Goal: Use online tool/utility: Use online tool/utility

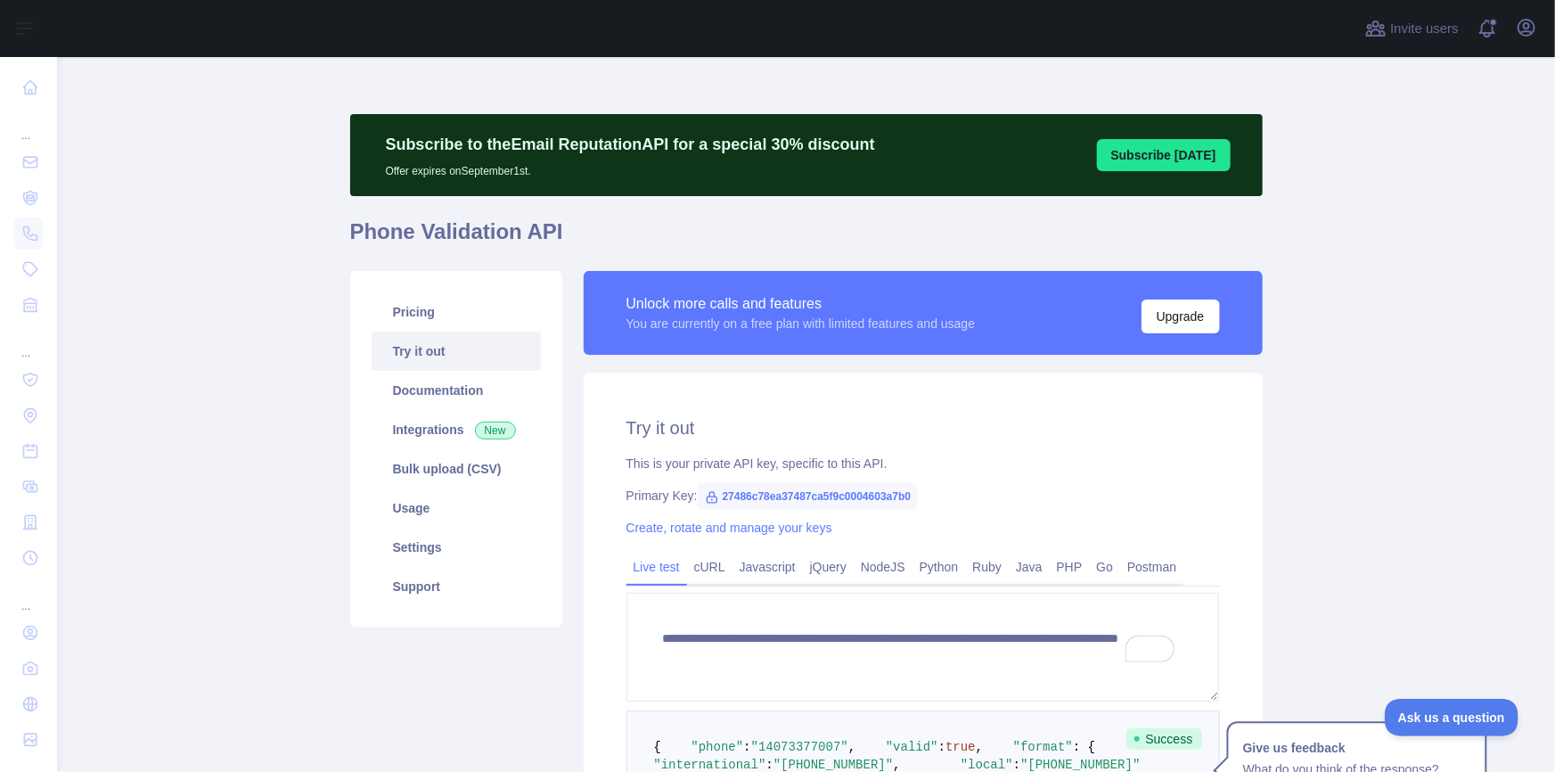
scroll to position [405, 0]
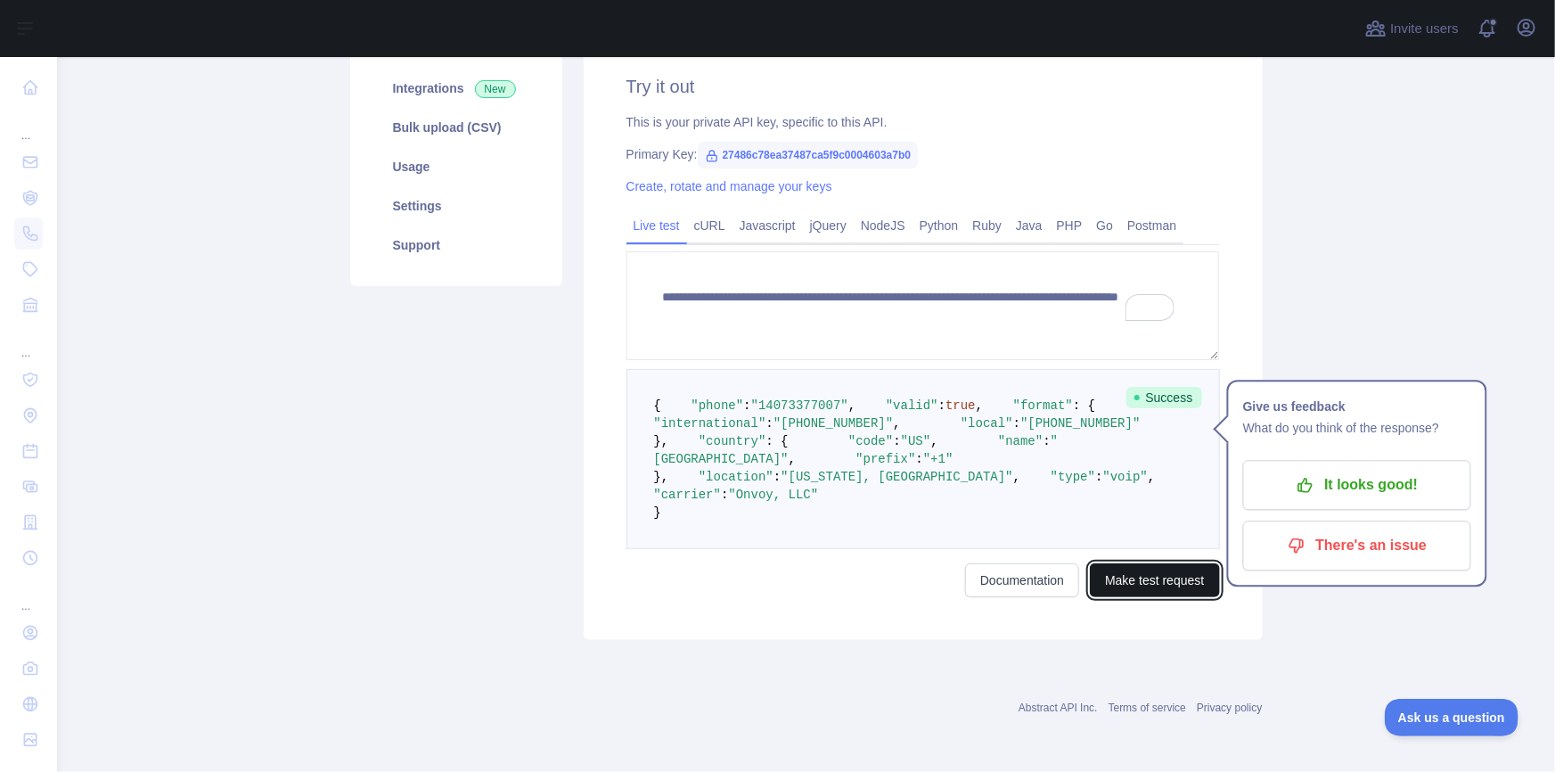
click at [1155, 597] on button "Make test request" at bounding box center [1154, 580] width 129 height 34
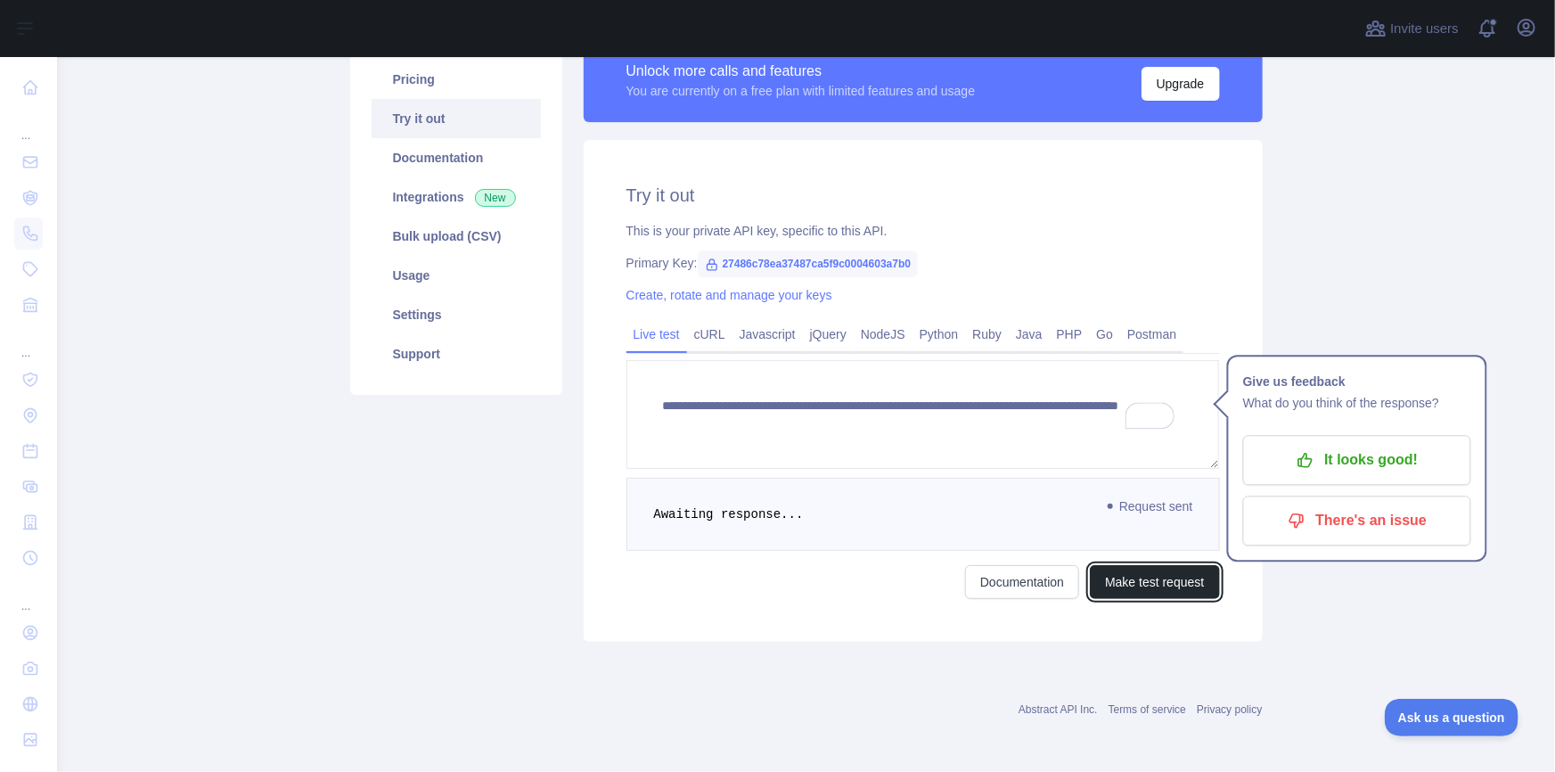
scroll to position [357, 0]
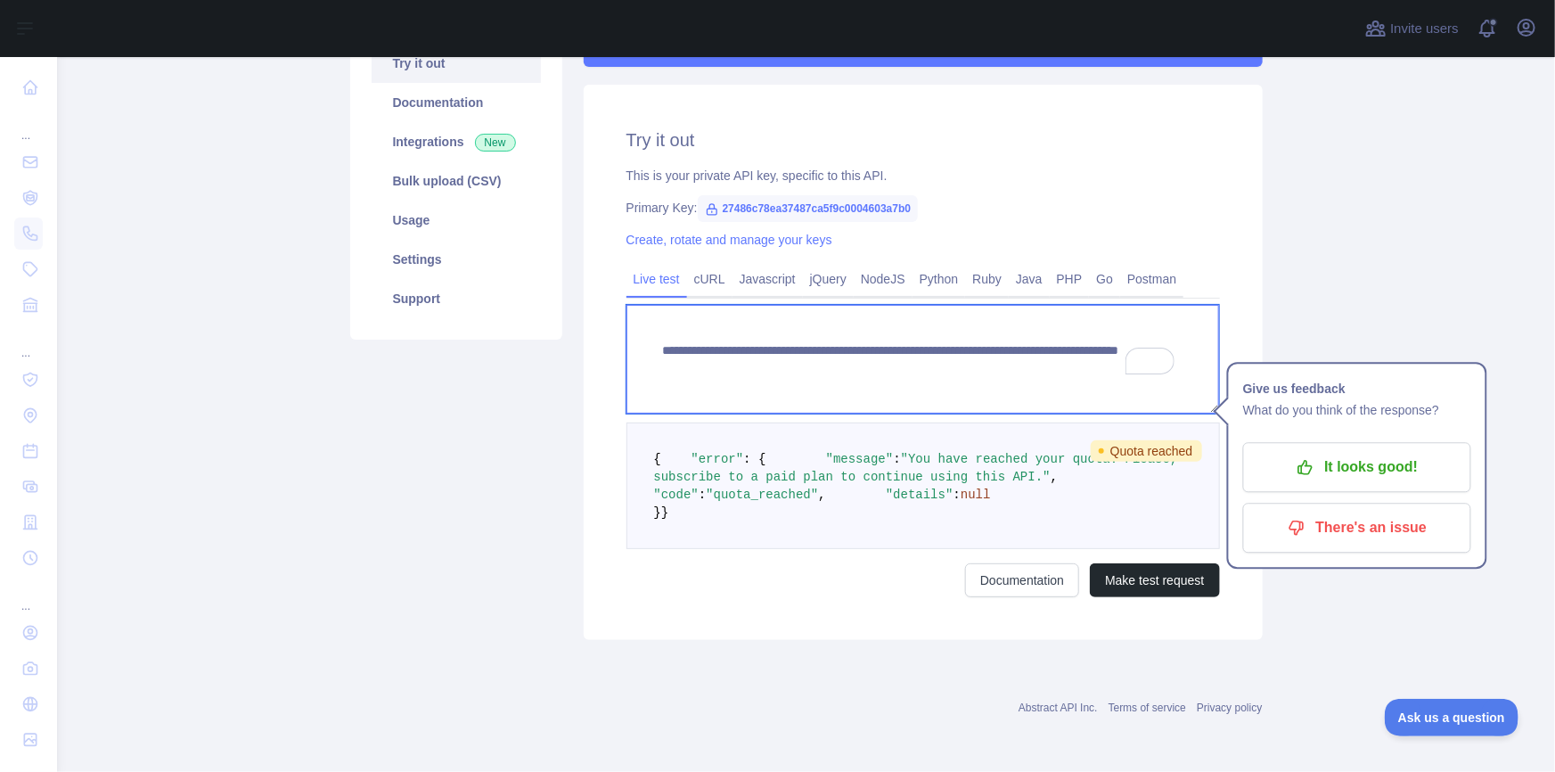
drag, startPoint x: 1058, startPoint y: 299, endPoint x: 975, endPoint y: 303, distance: 83.0
click at [975, 305] on textarea "**********" at bounding box center [924, 359] width 594 height 109
paste textarea "To enrich screen reader interactions, please activate Accessibility in Grammarl…"
type textarea "**********"
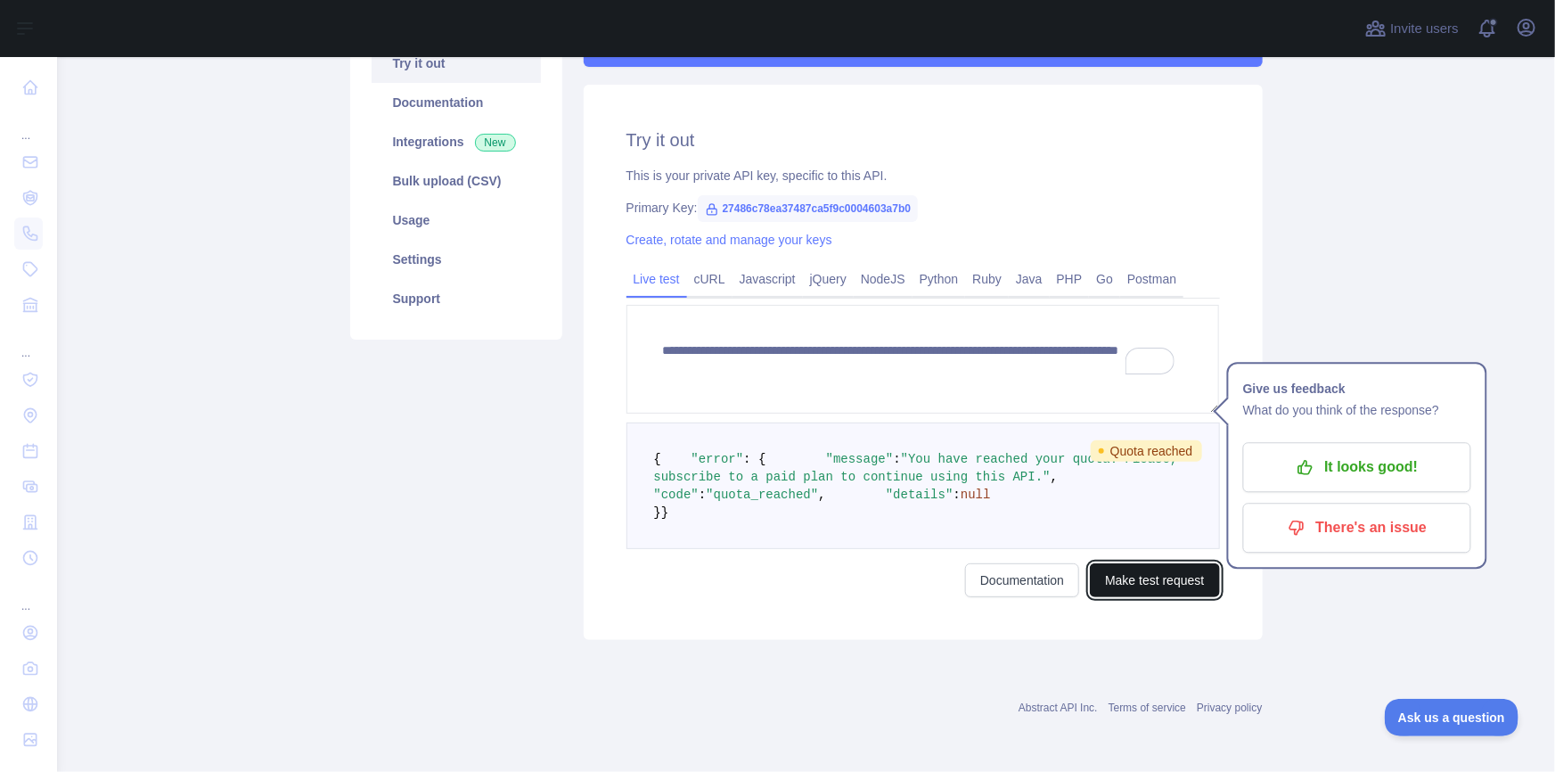
click at [1136, 569] on button "Make test request" at bounding box center [1154, 580] width 129 height 34
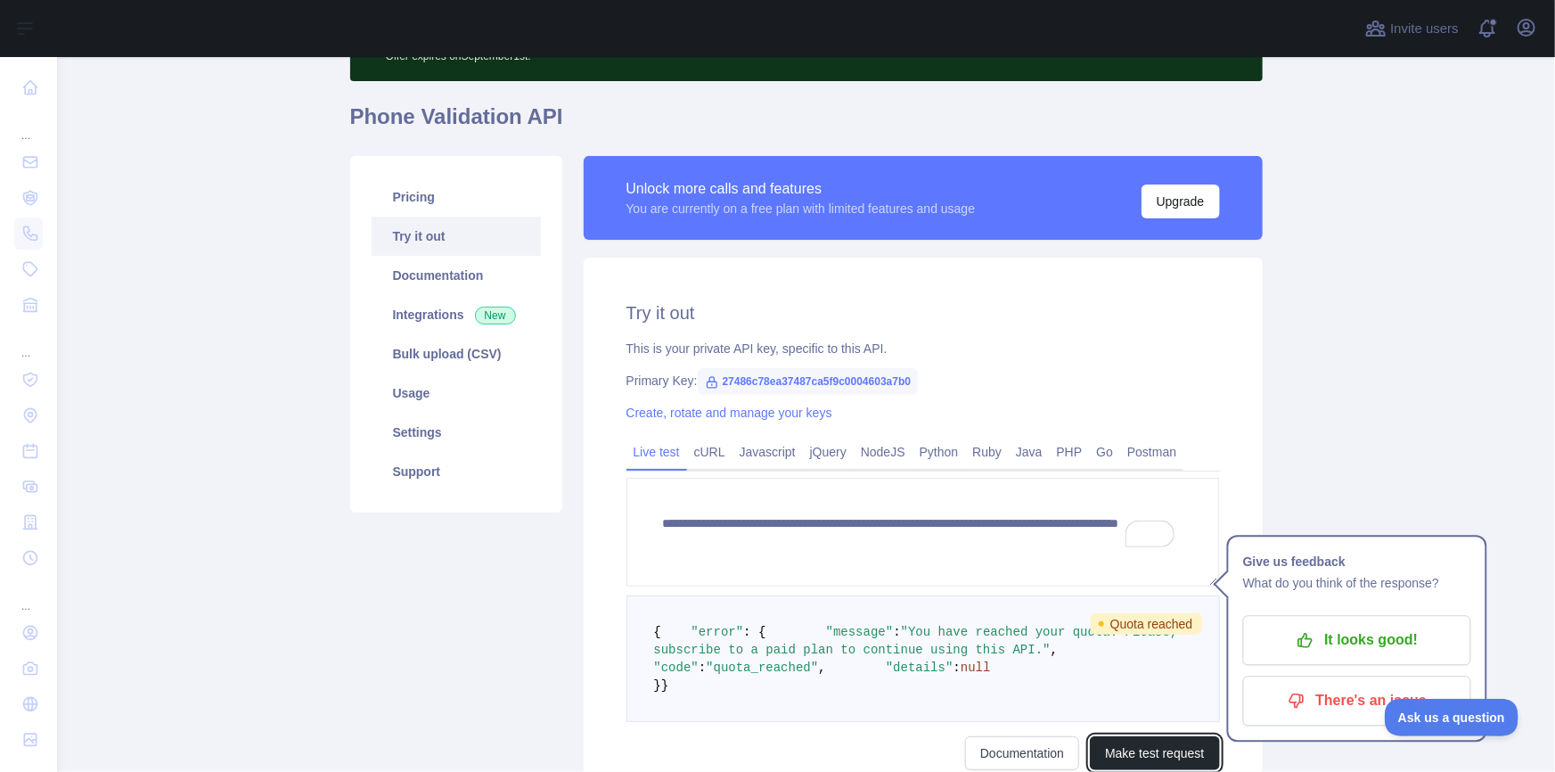
scroll to position [196, 0]
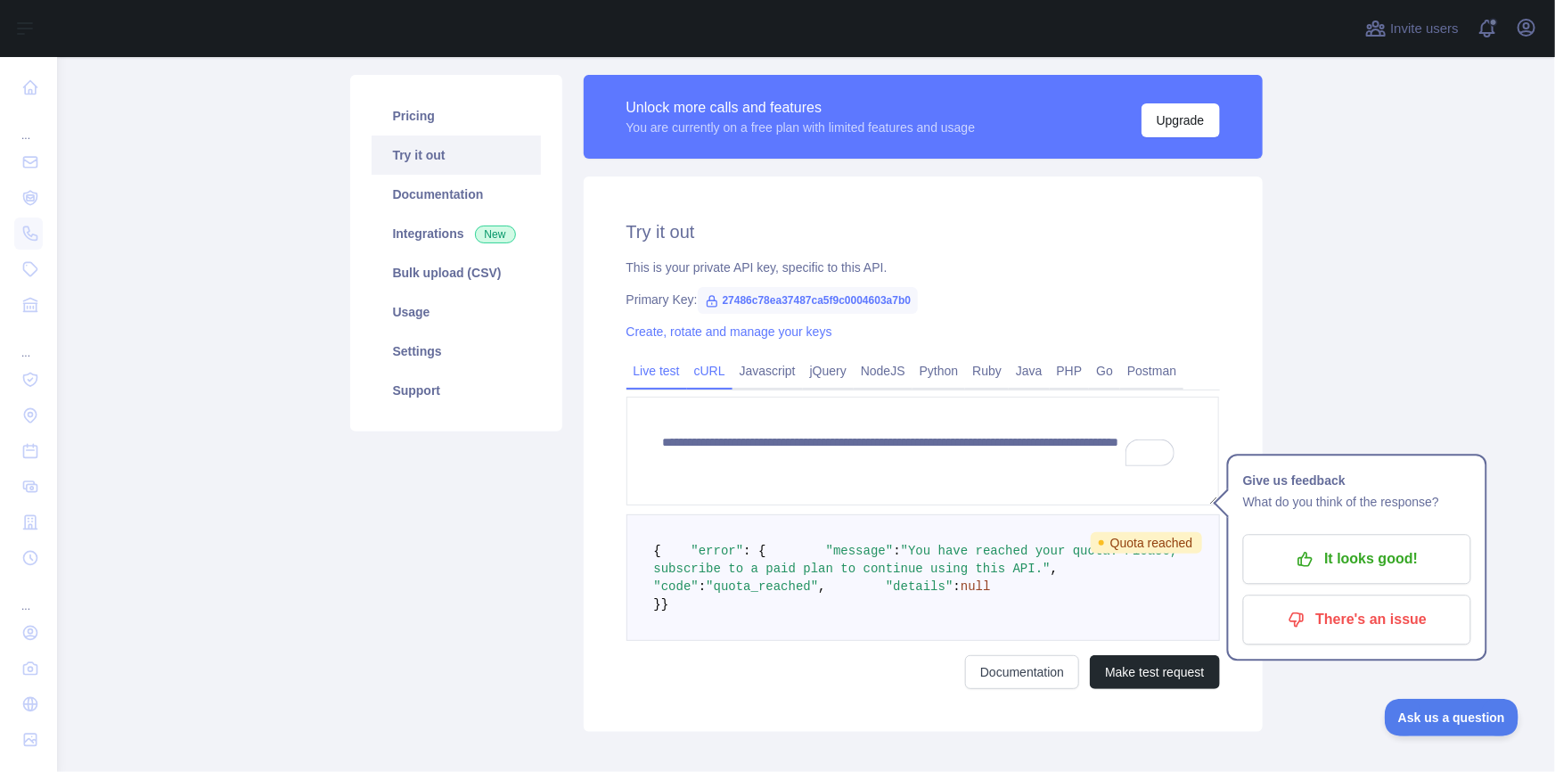
click at [709, 368] on link "cURL" at bounding box center [709, 370] width 45 height 29
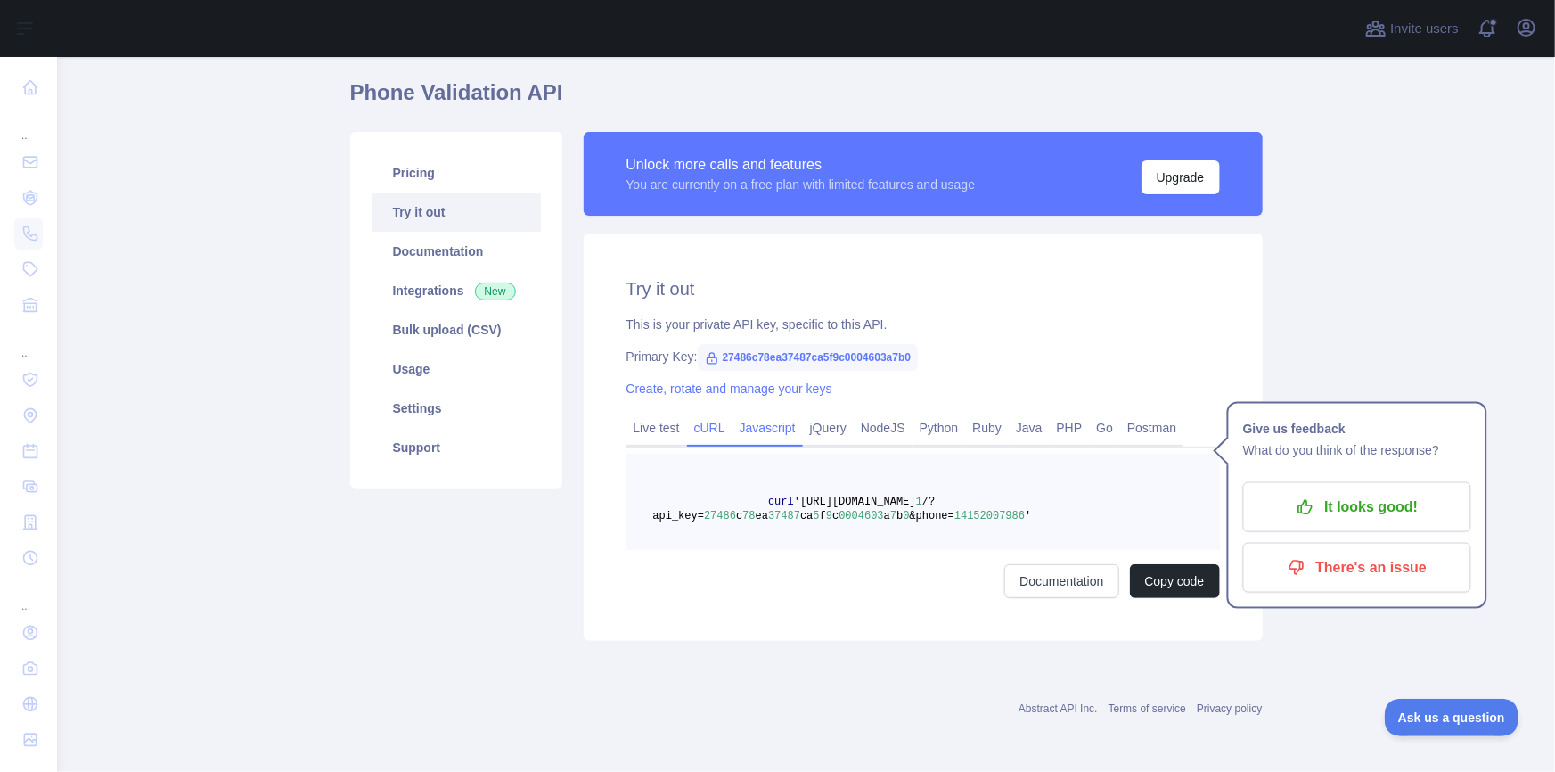
click at [783, 426] on link "Javascript" at bounding box center [768, 428] width 70 height 29
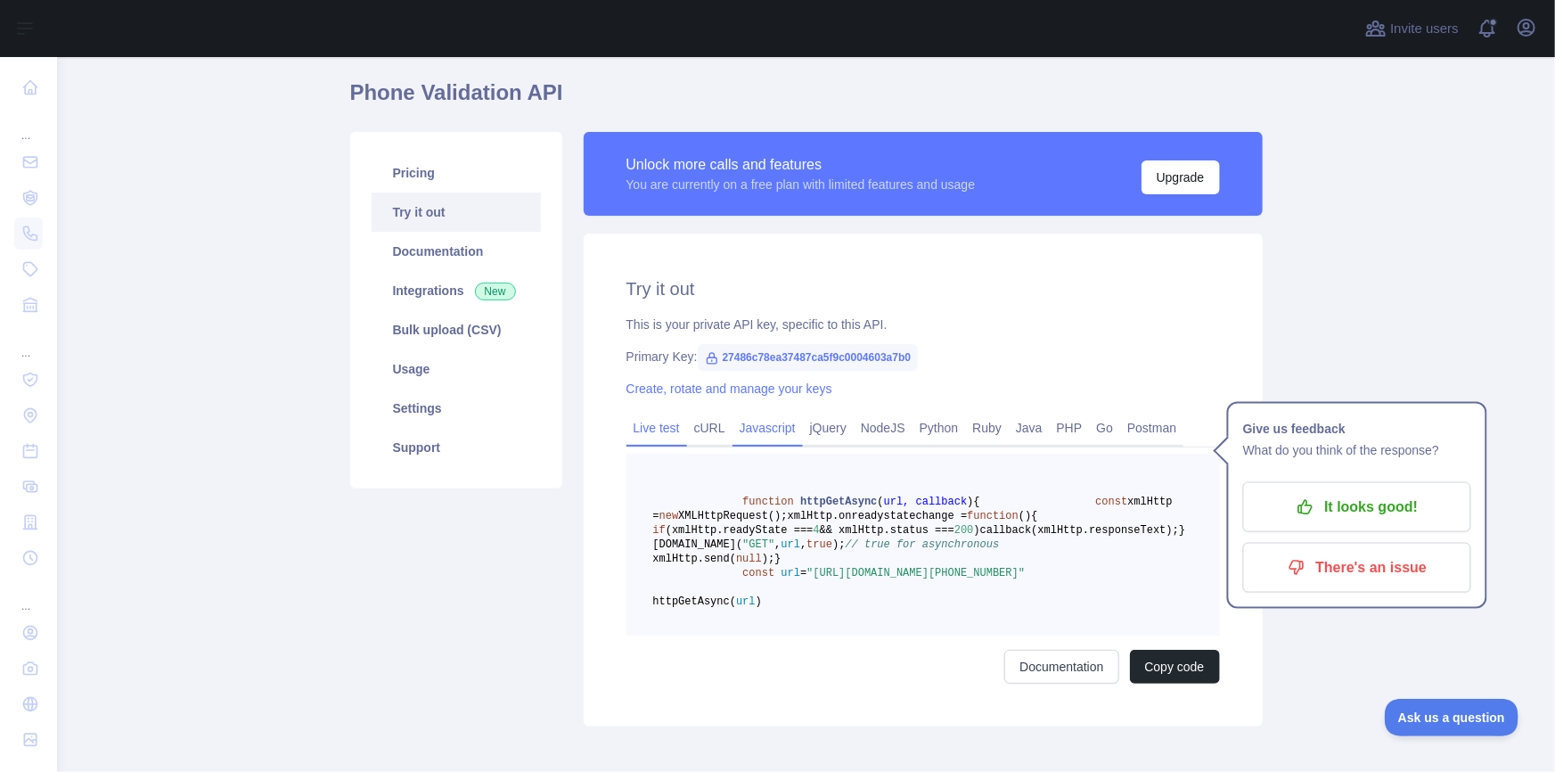
click at [646, 437] on link "Live test" at bounding box center [657, 428] width 61 height 29
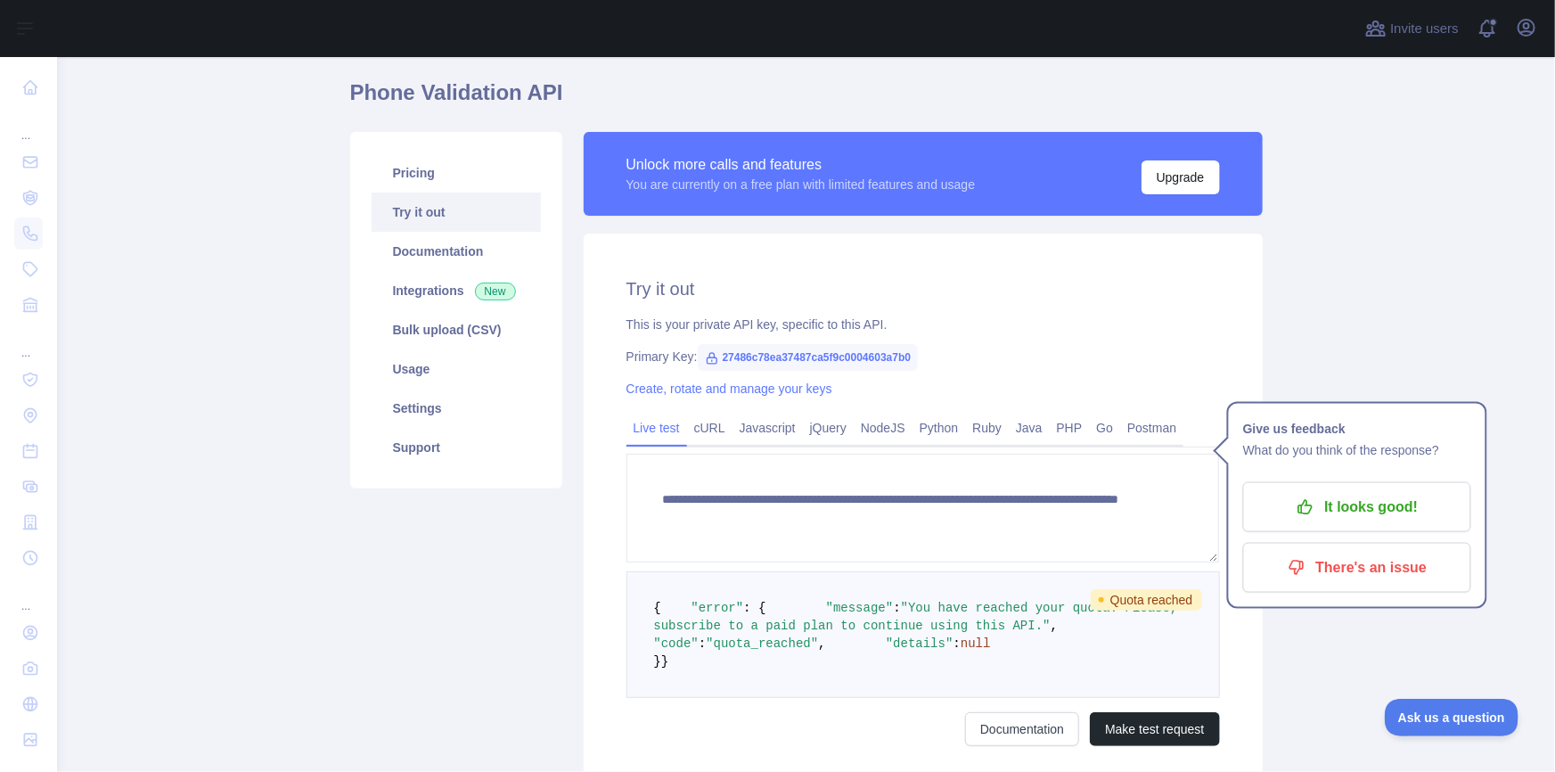
scroll to position [301, 0]
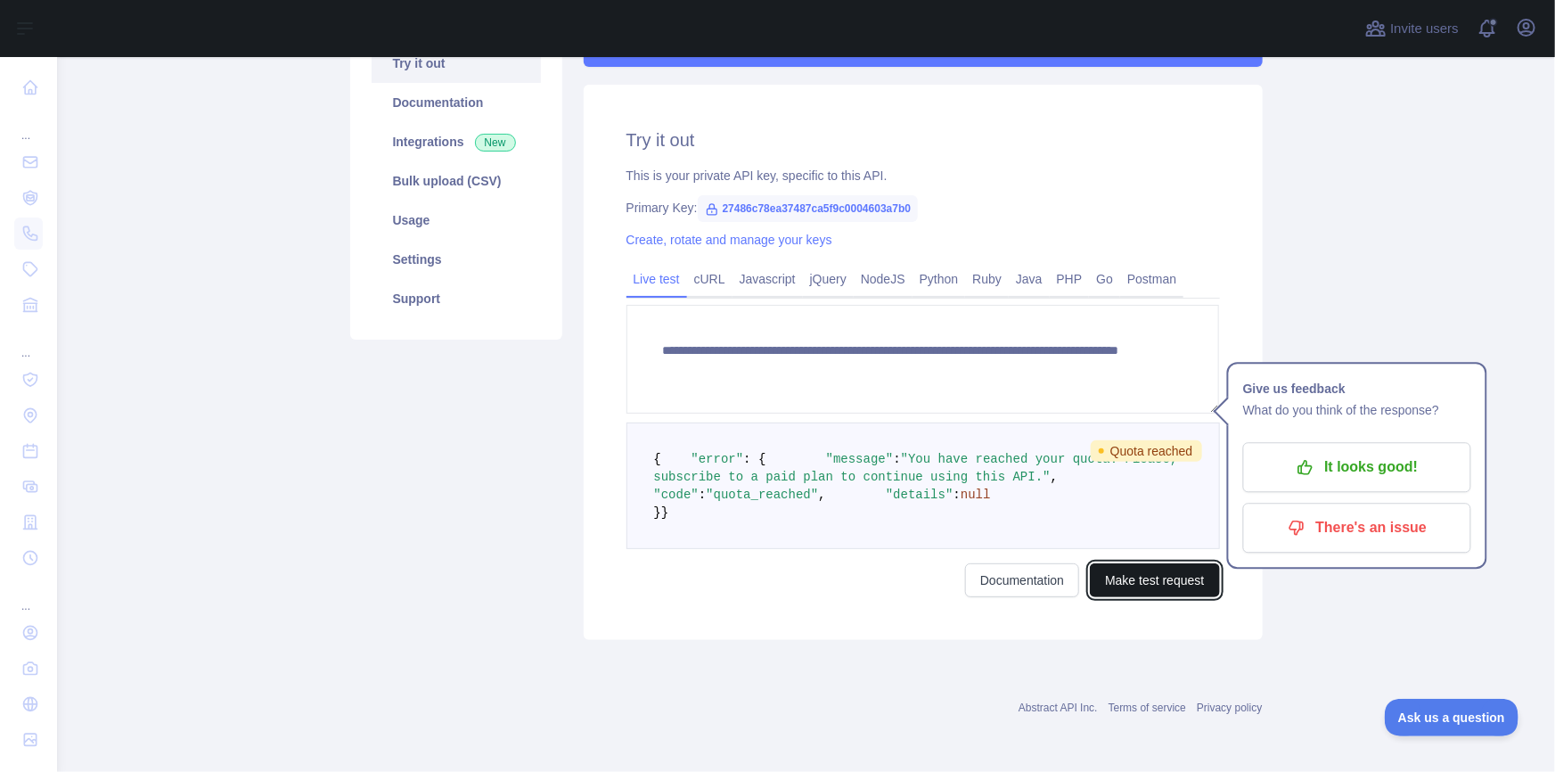
click at [1130, 597] on button "Make test request" at bounding box center [1154, 580] width 129 height 34
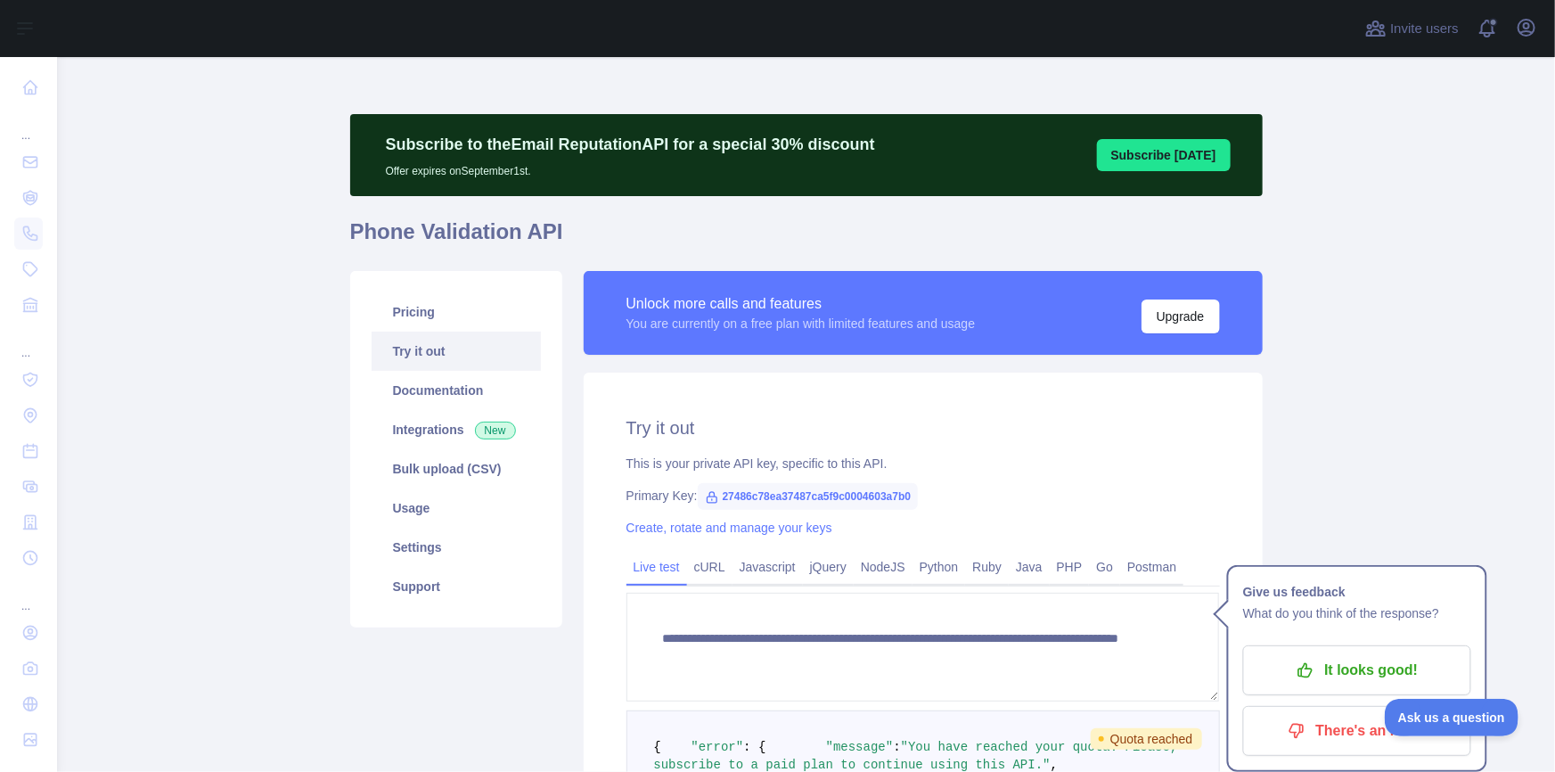
scroll to position [80, 0]
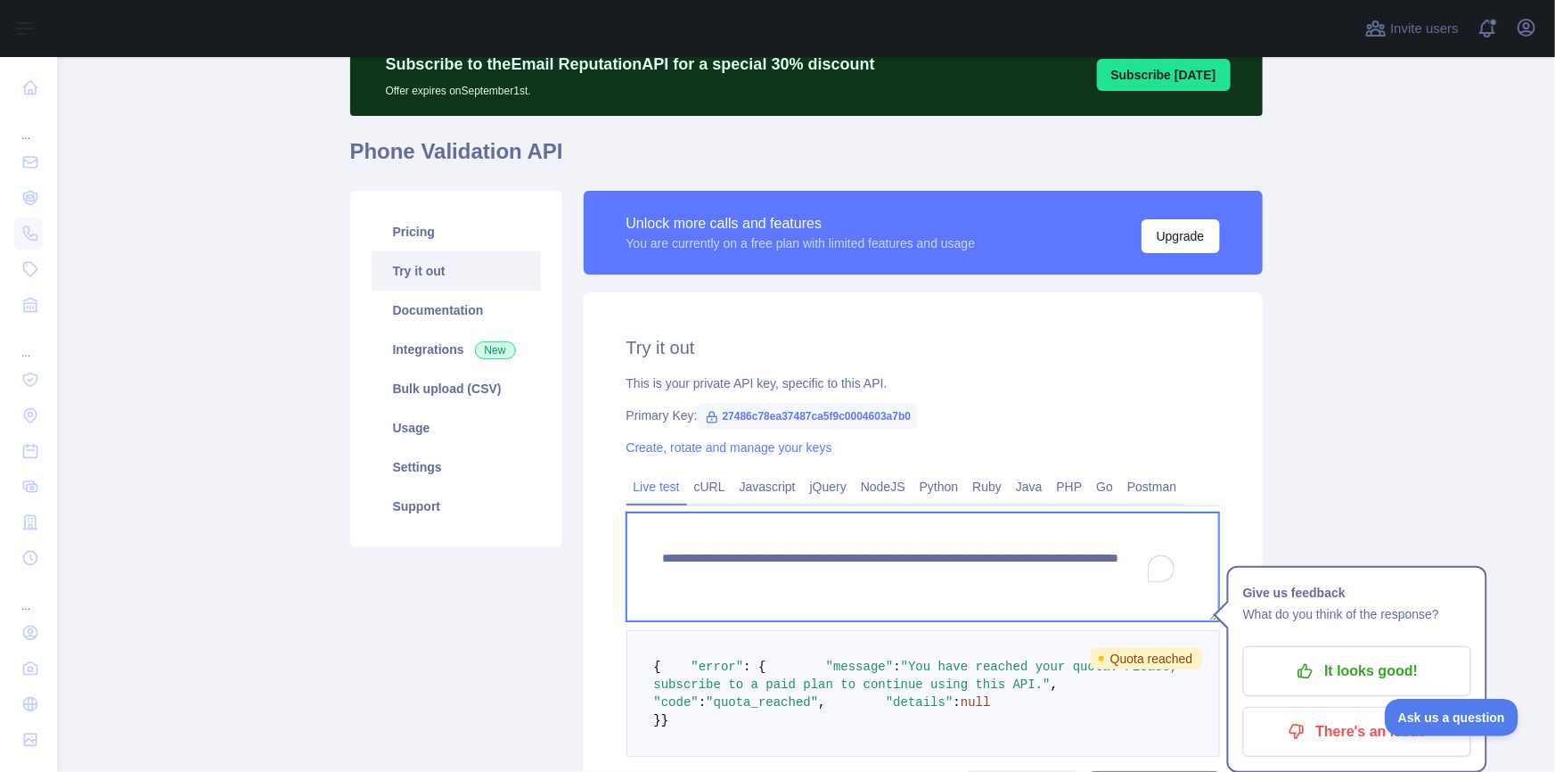
drag, startPoint x: 1052, startPoint y: 578, endPoint x: 654, endPoint y: 554, distance: 398.2
click at [654, 554] on textarea "**********" at bounding box center [924, 566] width 594 height 109
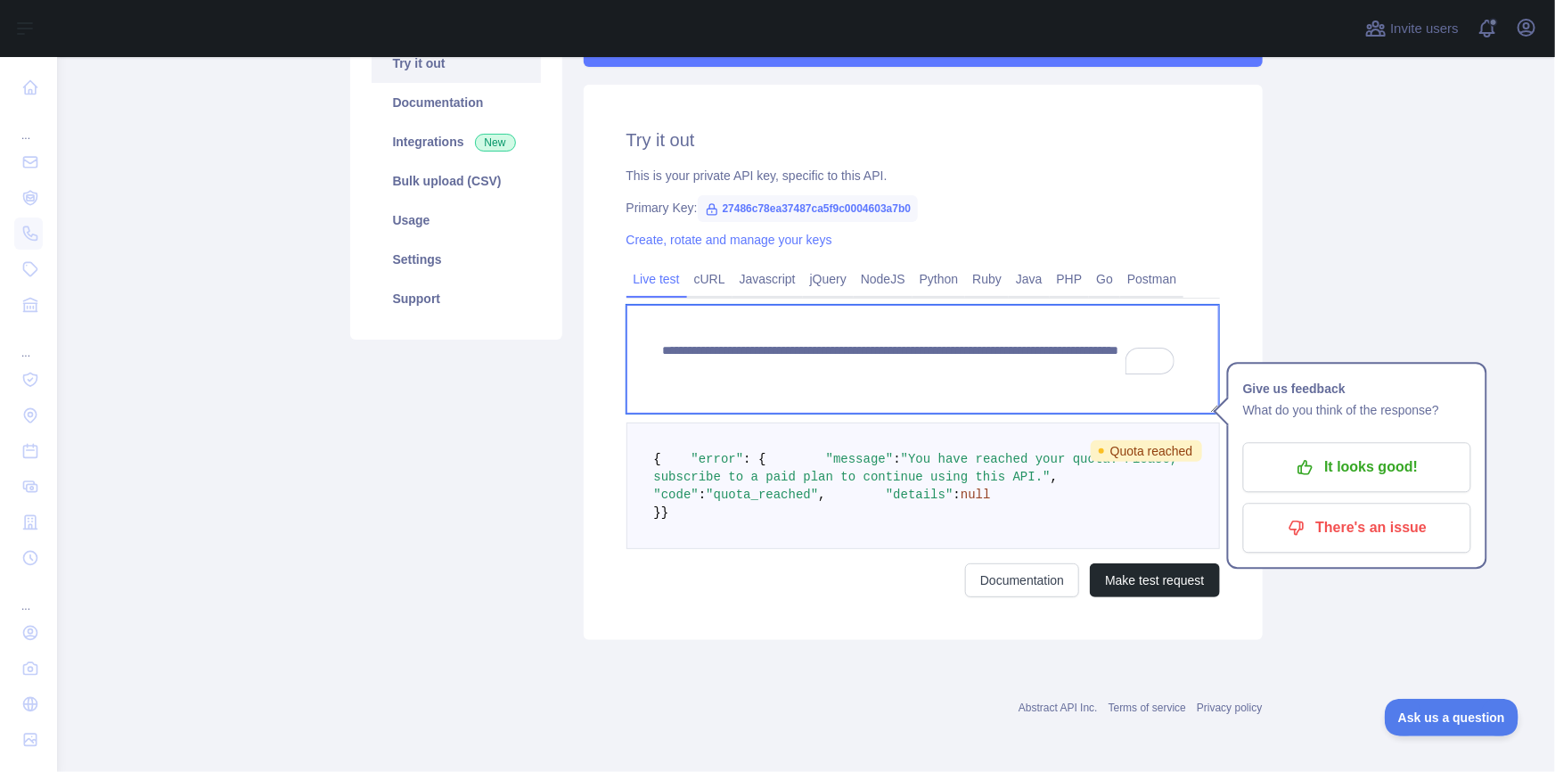
scroll to position [196, 0]
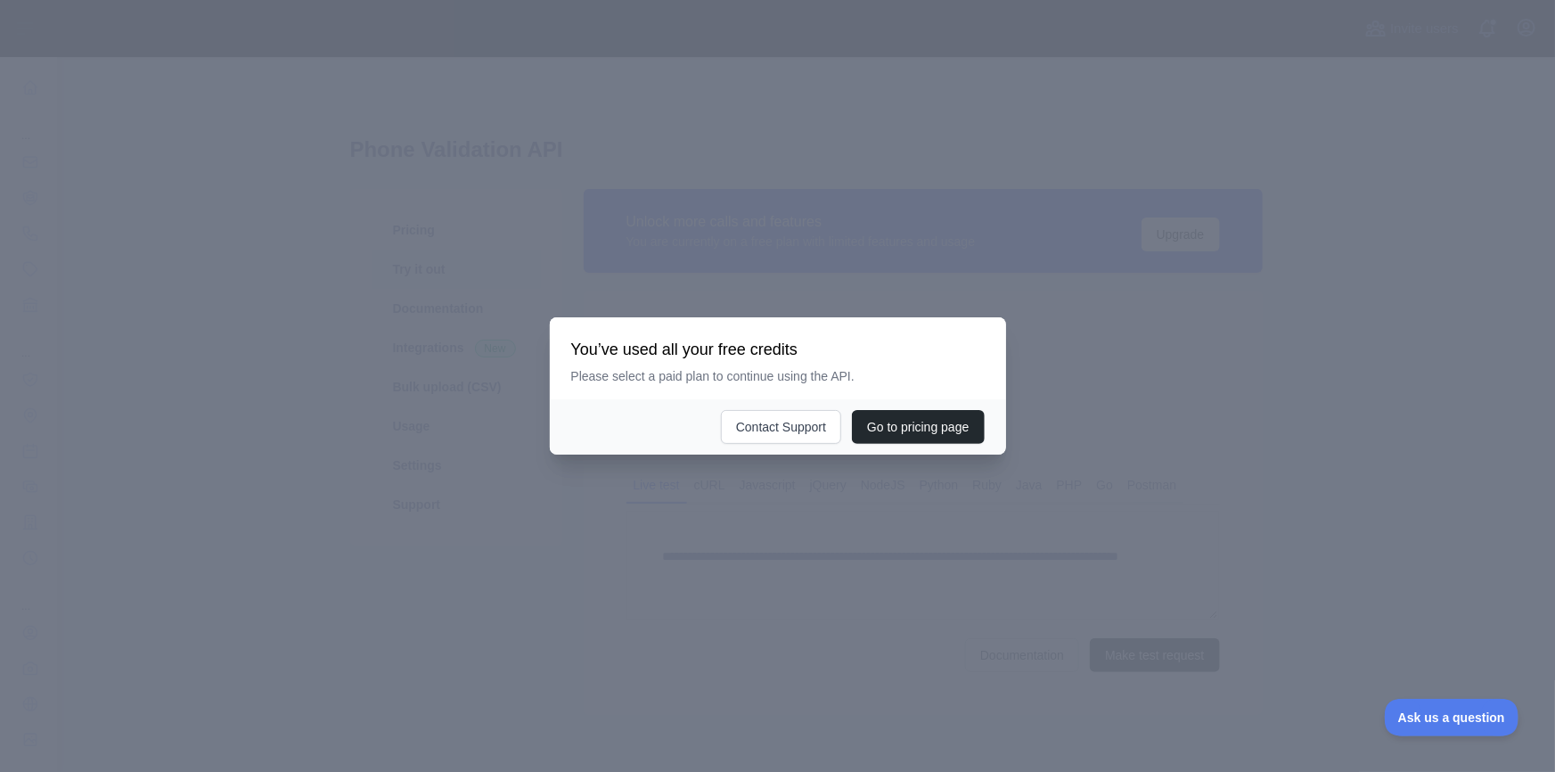
click at [1101, 429] on div at bounding box center [777, 386] width 1555 height 772
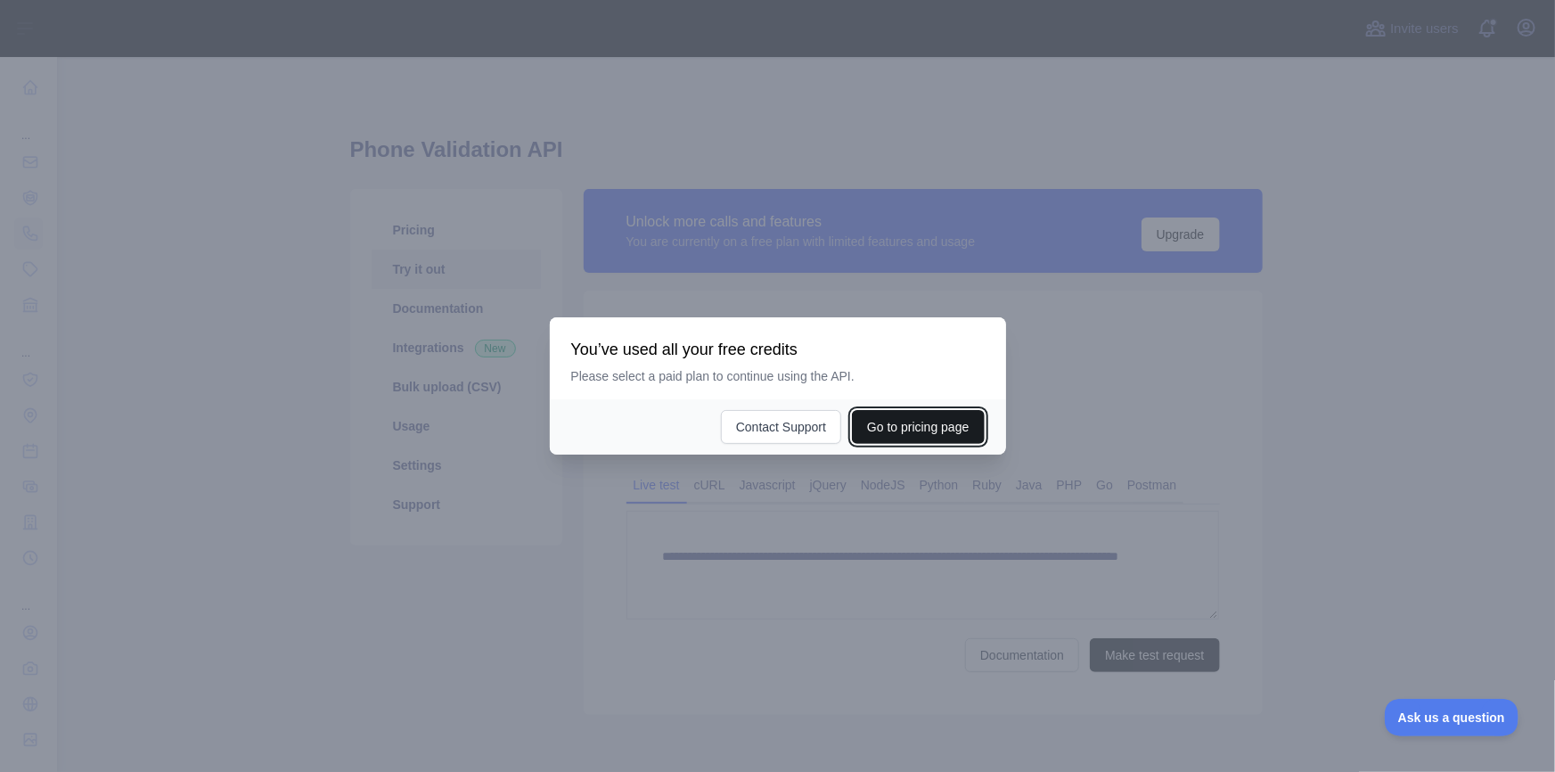
click at [883, 426] on button "Go to pricing page" at bounding box center [918, 427] width 132 height 34
click at [779, 424] on button "Contact Support" at bounding box center [781, 427] width 120 height 34
click at [606, 134] on div at bounding box center [777, 386] width 1555 height 772
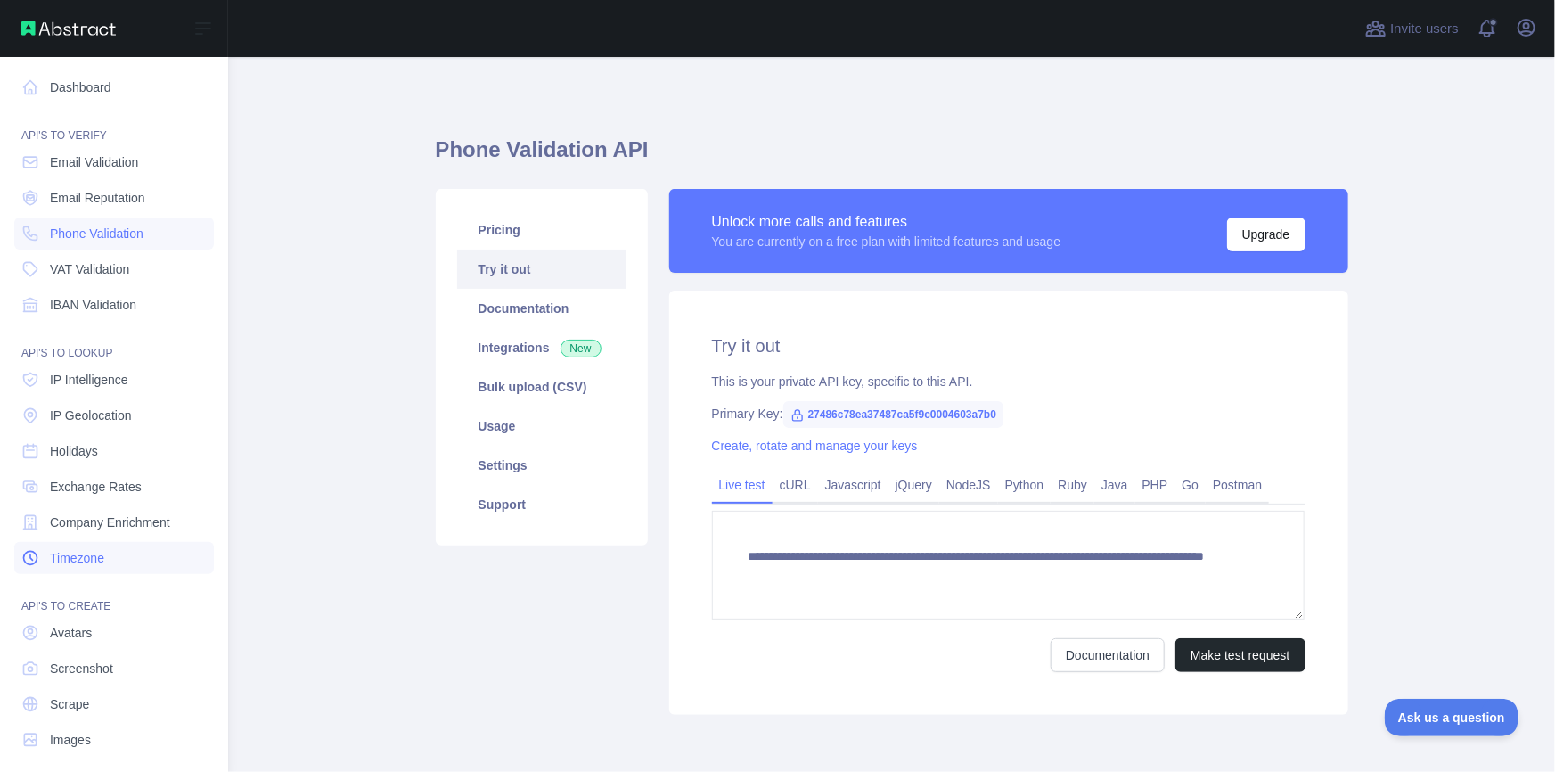
scroll to position [12, 0]
